Goal: Find specific page/section: Find specific page/section

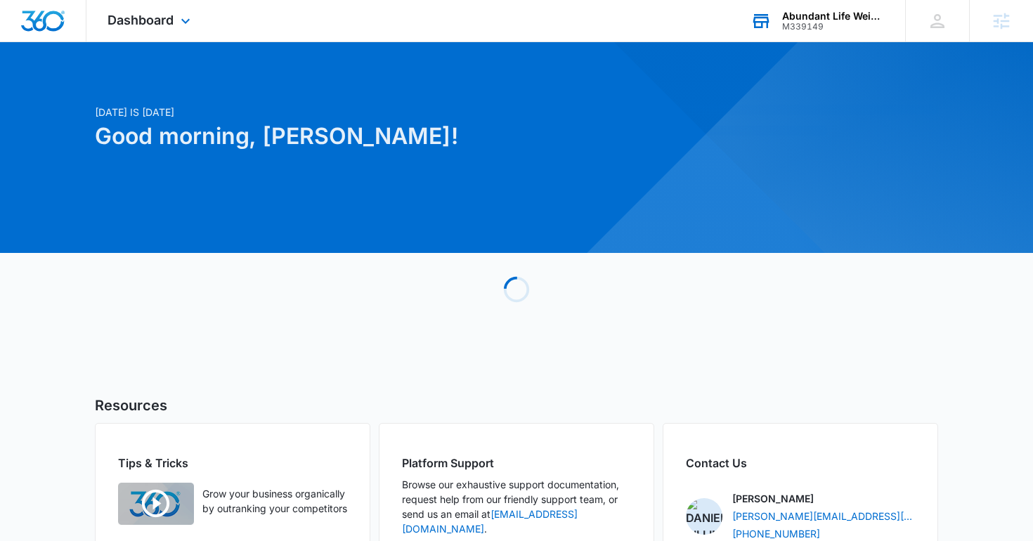
click at [788, 37] on div "Abundant Life Weight Loss M339149 Your Accounts View All" at bounding box center [817, 20] width 176 height 41
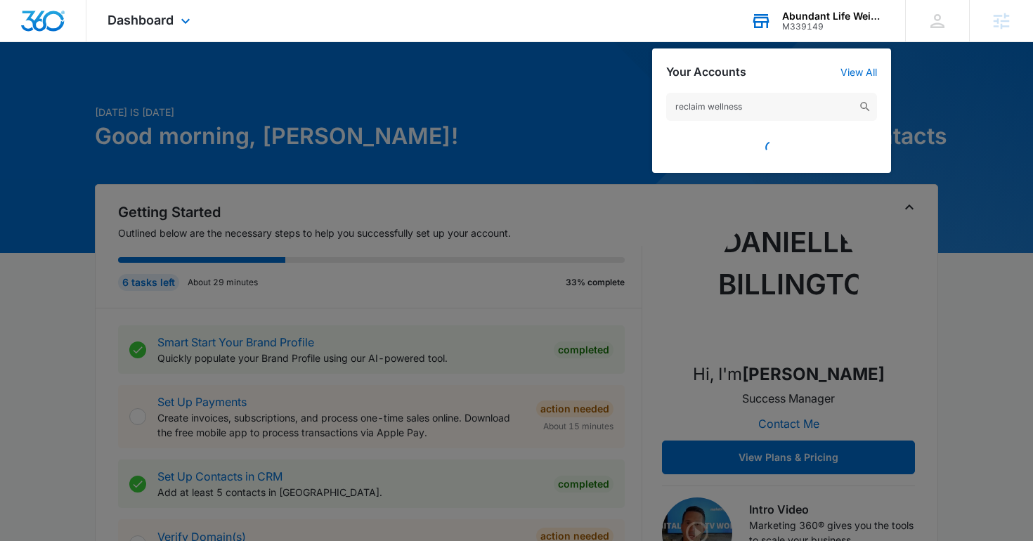
type input "reclaim wellness"
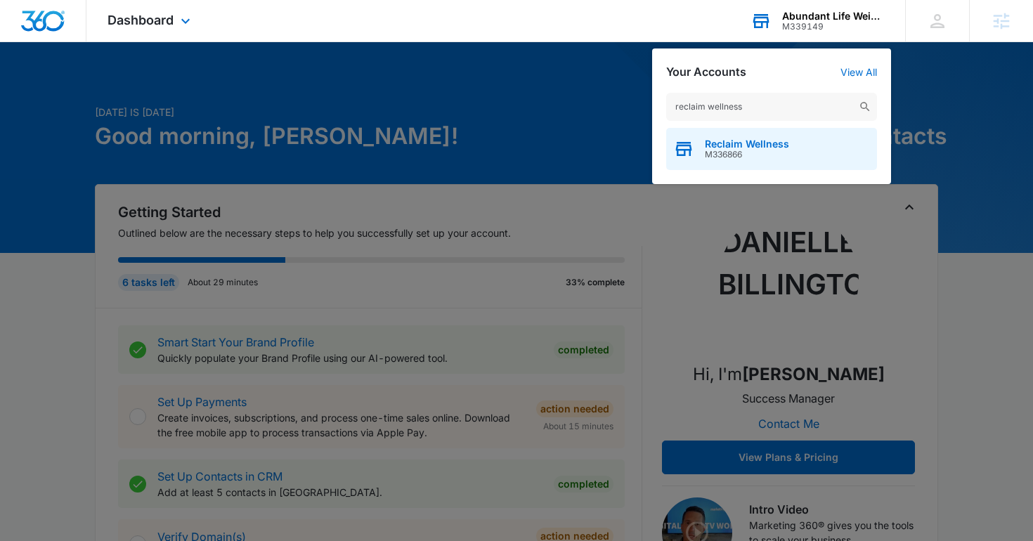
click at [724, 143] on span "Reclaim Wellness" at bounding box center [747, 143] width 84 height 11
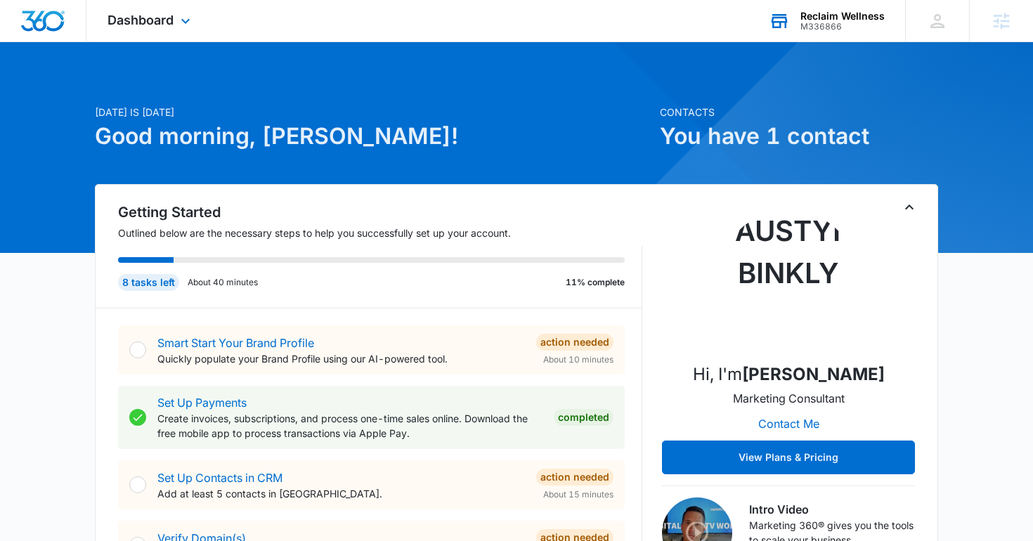
click at [781, 25] on icon at bounding box center [780, 21] width 16 height 11
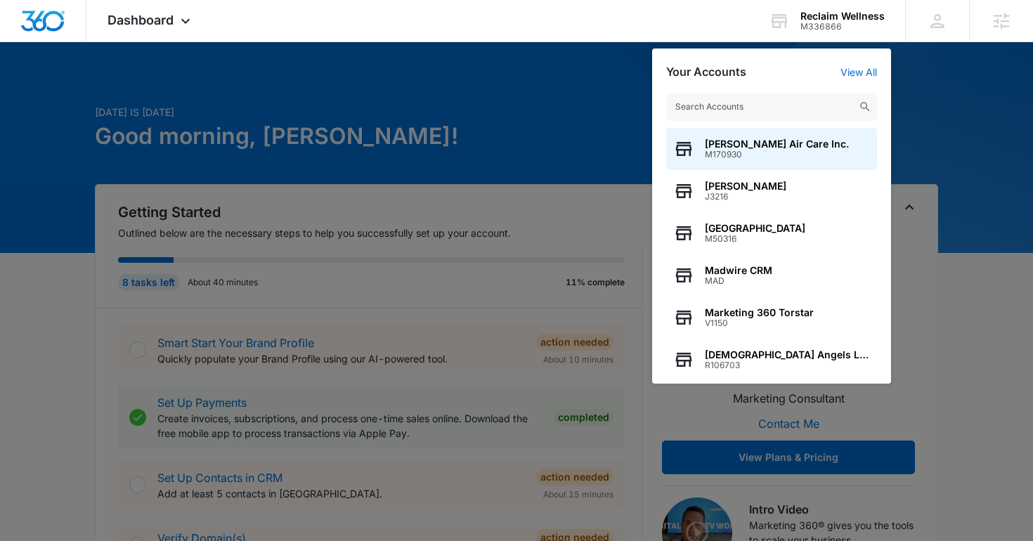
click at [412, 67] on div at bounding box center [516, 270] width 1033 height 541
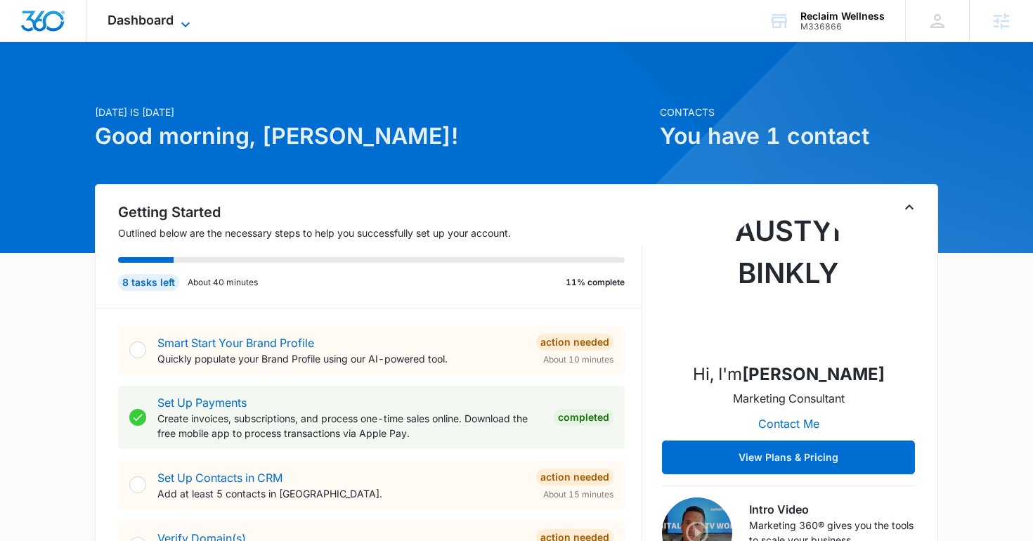
click at [145, 27] on span "Dashboard" at bounding box center [141, 20] width 66 height 15
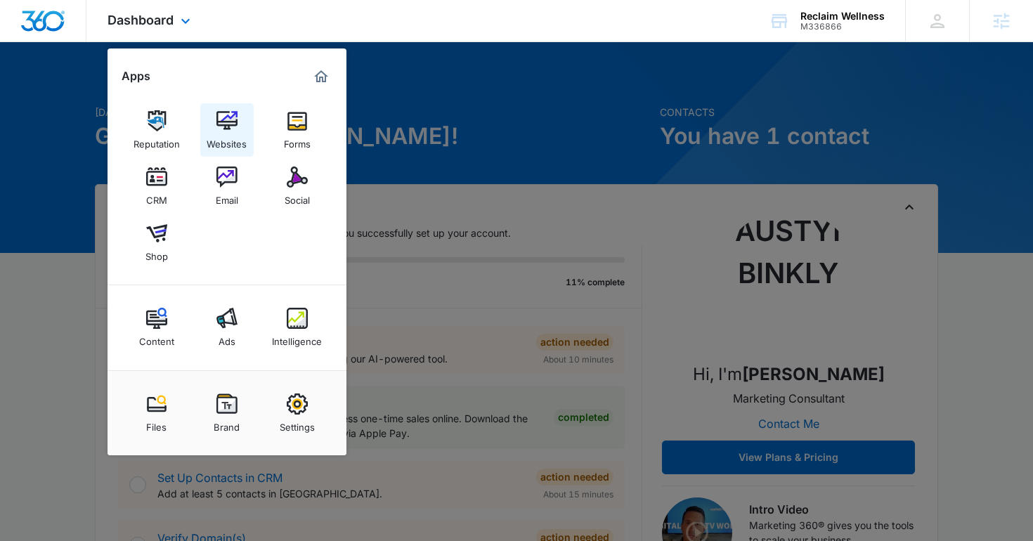
click at [227, 106] on link "Websites" at bounding box center [226, 129] width 53 height 53
